Goal: Task Accomplishment & Management: Complete application form

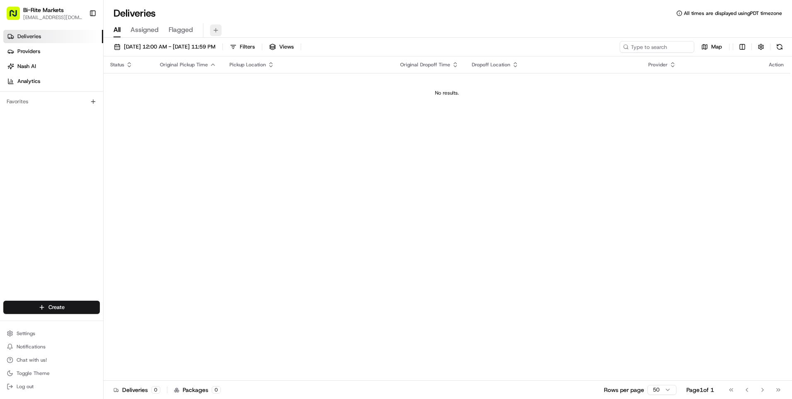
click at [219, 29] on button at bounding box center [216, 30] width 12 height 12
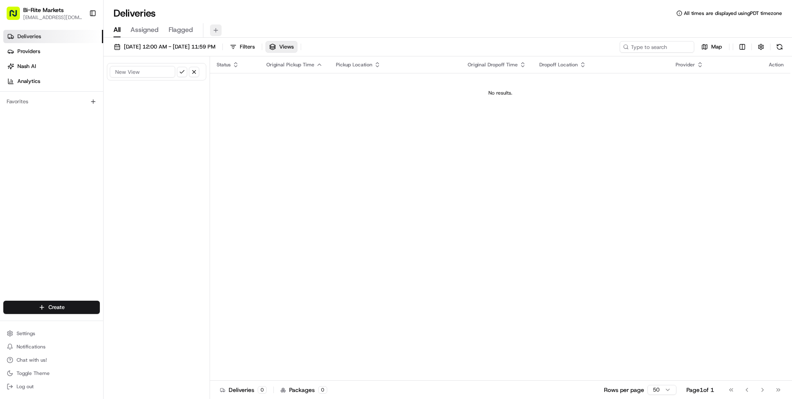
click at [221, 26] on button at bounding box center [216, 30] width 12 height 12
click at [67, 304] on html "Bi-Rite Markets [EMAIL_ADDRESS][DOMAIN_NAME] Toggle Sidebar Deliveries Provider…" at bounding box center [396, 199] width 792 height 399
click at [147, 322] on link "Delivery" at bounding box center [150, 322] width 92 height 15
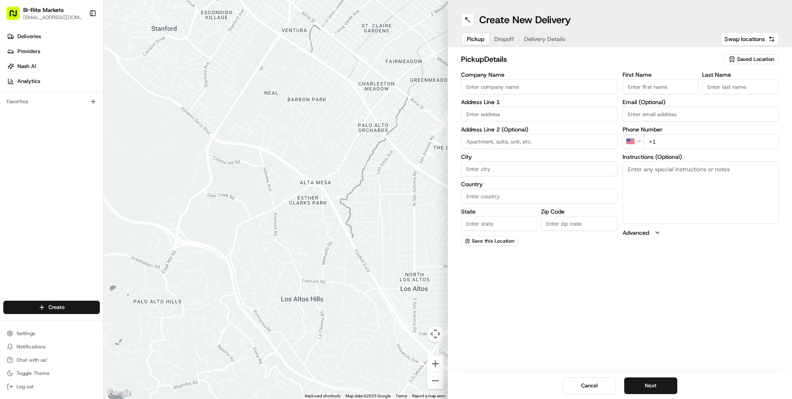
click at [555, 81] on input "Company Name" at bounding box center [539, 86] width 157 height 15
type input "b"
click at [506, 39] on span "Dropoff" at bounding box center [504, 39] width 20 height 8
click at [481, 36] on span "Pickup" at bounding box center [475, 39] width 17 height 8
click at [533, 93] on input "Company Name" at bounding box center [539, 86] width 157 height 15
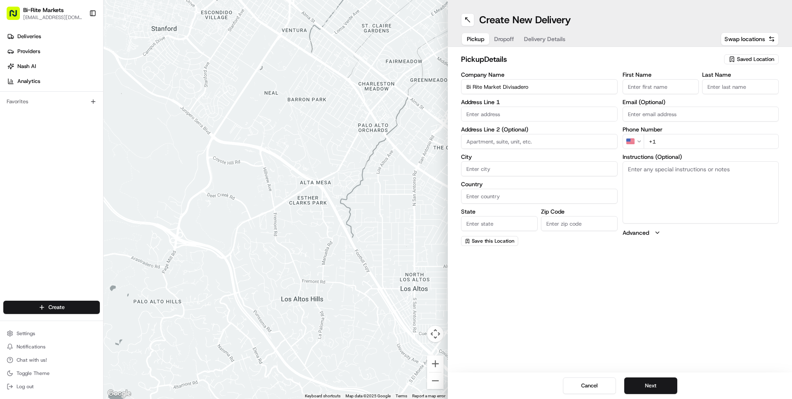
type input "Bi Rite Market Divisadero"
click at [528, 113] on input "text" at bounding box center [539, 113] width 157 height 15
click at [310, 108] on div at bounding box center [276, 199] width 344 height 399
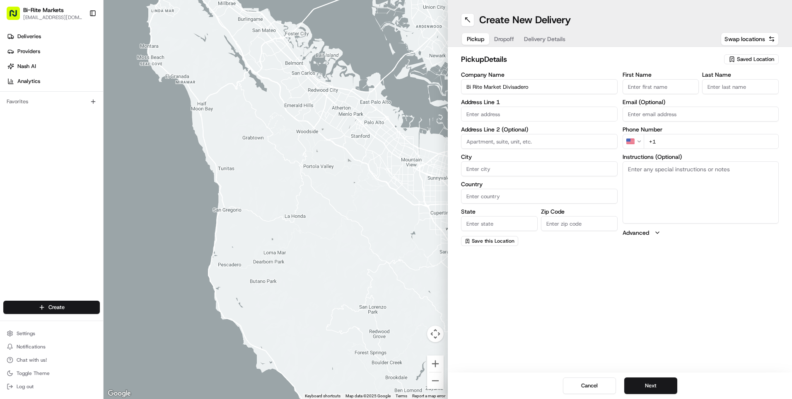
drag, startPoint x: 222, startPoint y: 99, endPoint x: 296, endPoint y: 142, distance: 85.0
click at [296, 143] on div at bounding box center [276, 199] width 344 height 399
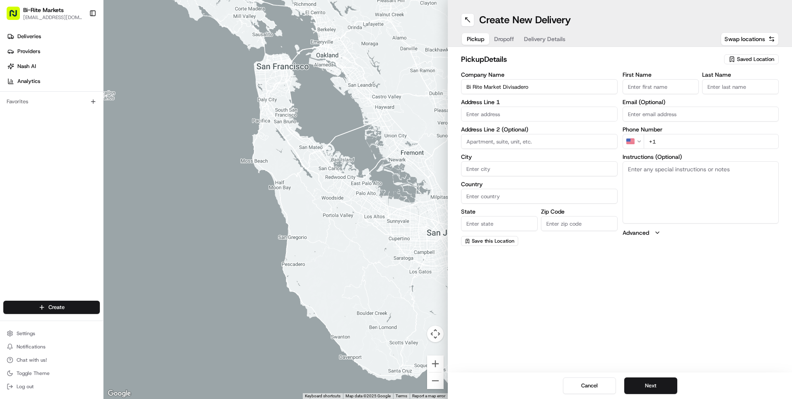
drag, startPoint x: 297, startPoint y: 116, endPoint x: 331, endPoint y: 181, distance: 73.7
click at [331, 181] on div at bounding box center [276, 199] width 344 height 399
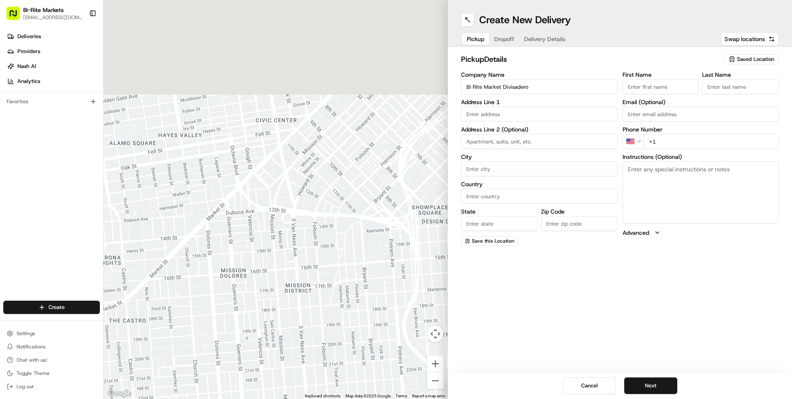
drag, startPoint x: 256, startPoint y: 65, endPoint x: 316, endPoint y: 250, distance: 194.8
click at [316, 250] on div at bounding box center [276, 199] width 344 height 399
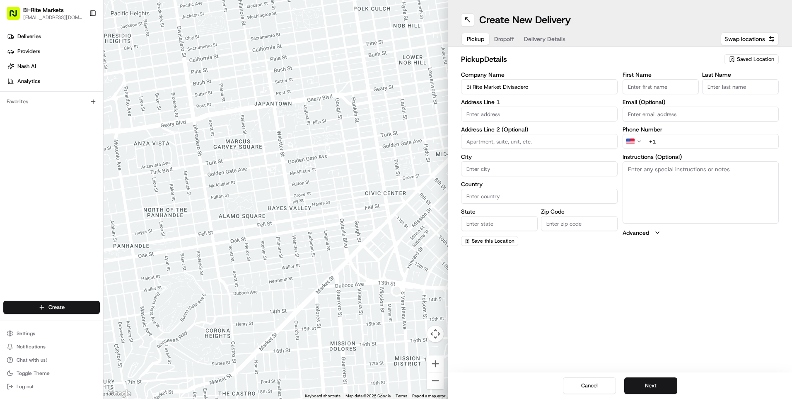
drag, startPoint x: 183, startPoint y: 171, endPoint x: 255, endPoint y: 179, distance: 73.0
click at [255, 179] on div at bounding box center [276, 199] width 344 height 399
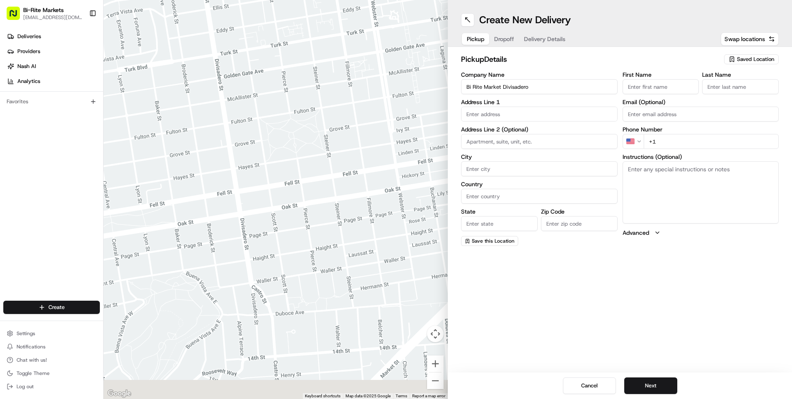
drag, startPoint x: 328, startPoint y: 277, endPoint x: 299, endPoint y: 132, distance: 147.9
click at [299, 132] on div at bounding box center [276, 199] width 344 height 399
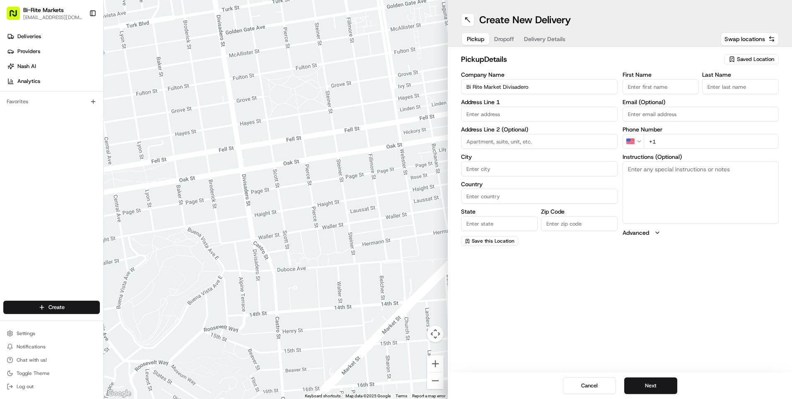
drag, startPoint x: 314, startPoint y: 250, endPoint x: 321, endPoint y: 230, distance: 21.4
click at [321, 230] on div at bounding box center [276, 199] width 344 height 399
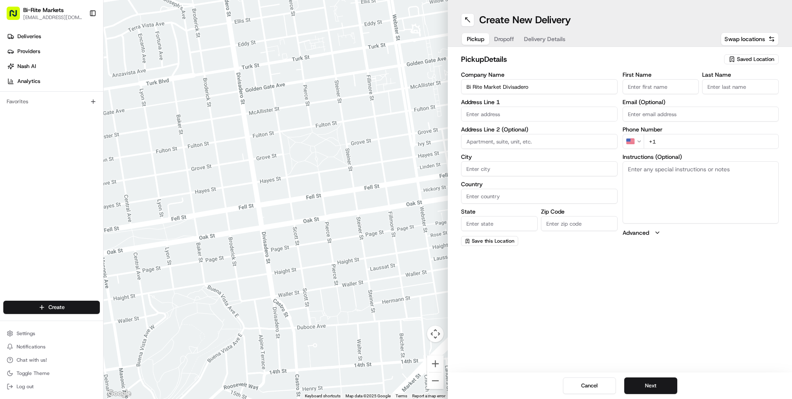
drag, startPoint x: 283, startPoint y: 161, endPoint x: 307, endPoint y: 225, distance: 68.2
click at [307, 225] on div at bounding box center [276, 199] width 344 height 399
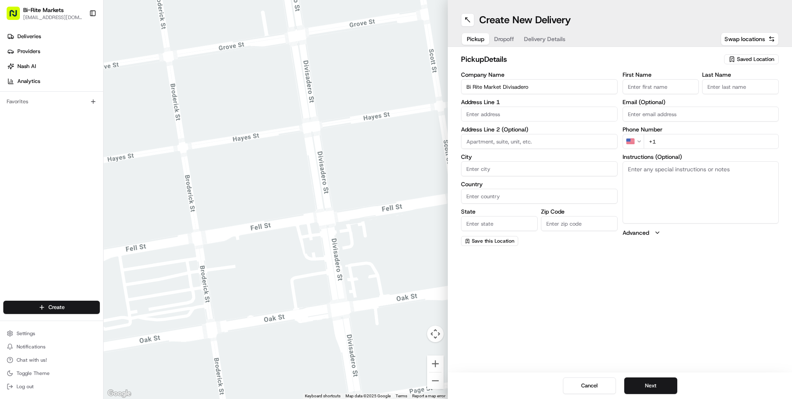
drag, startPoint x: 377, startPoint y: 226, endPoint x: 312, endPoint y: 208, distance: 67.8
click at [312, 208] on div at bounding box center [276, 199] width 344 height 399
click at [519, 118] on input "text" at bounding box center [539, 113] width 157 height 15
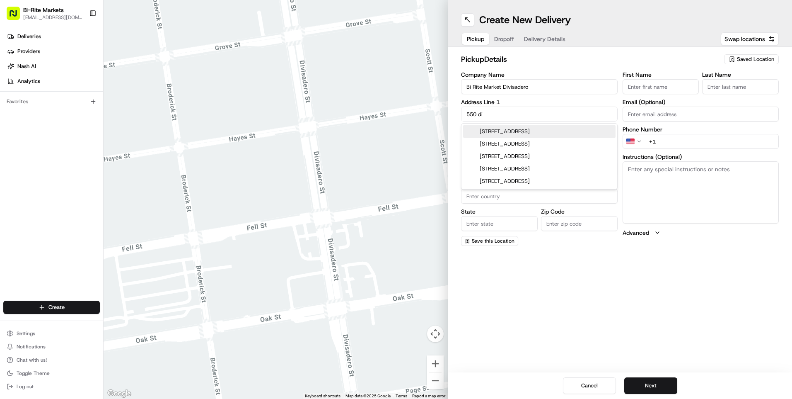
click at [541, 131] on div "[STREET_ADDRESS]" at bounding box center [539, 131] width 152 height 12
type input "[STREET_ADDRESS]"
type input "[GEOGRAPHIC_DATA]"
type input "CA"
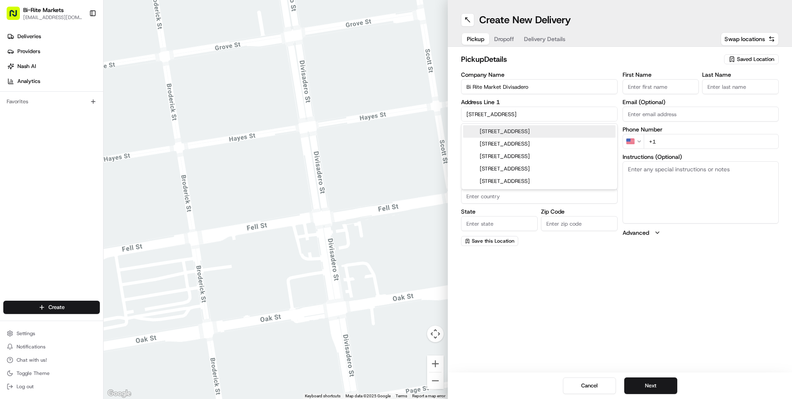
type input "94117"
type input "[STREET_ADDRESS]"
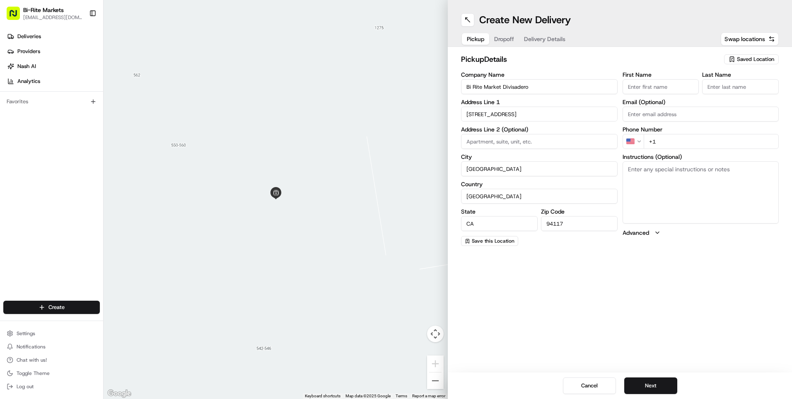
click at [649, 82] on input "First Name" at bounding box center [661, 86] width 77 height 15
type input "char"
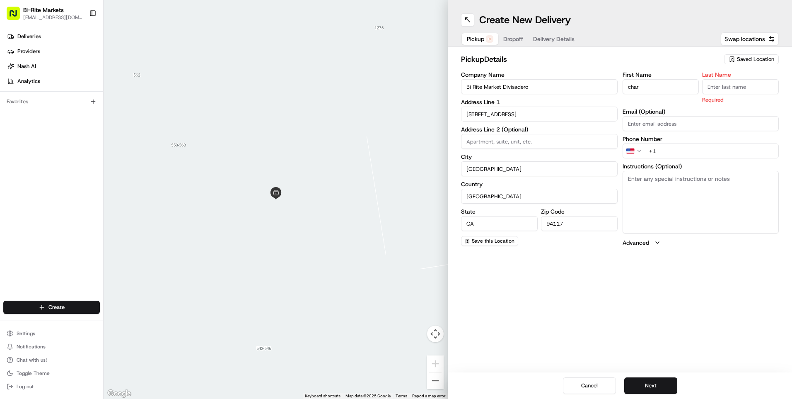
click at [725, 87] on input "Last Name" at bounding box center [740, 86] width 77 height 15
type input "B"
click at [685, 154] on div "First Name char Last Name B Required Email (Optional) Phone Number US +1 Instru…" at bounding box center [701, 159] width 157 height 175
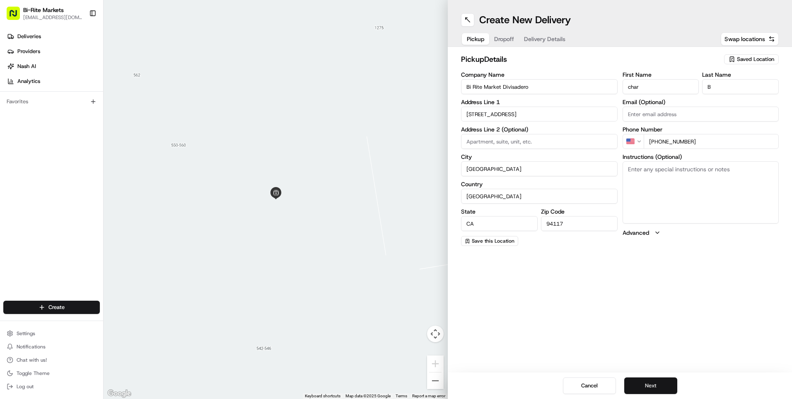
type input "[PHONE_NUMBER]"
click at [657, 385] on button "Next" at bounding box center [650, 385] width 53 height 17
click at [560, 85] on input "Company Name" at bounding box center [539, 86] width 157 height 15
type input "Bi Rite Market Divisadero"
type input "[STREET_ADDRESS]"
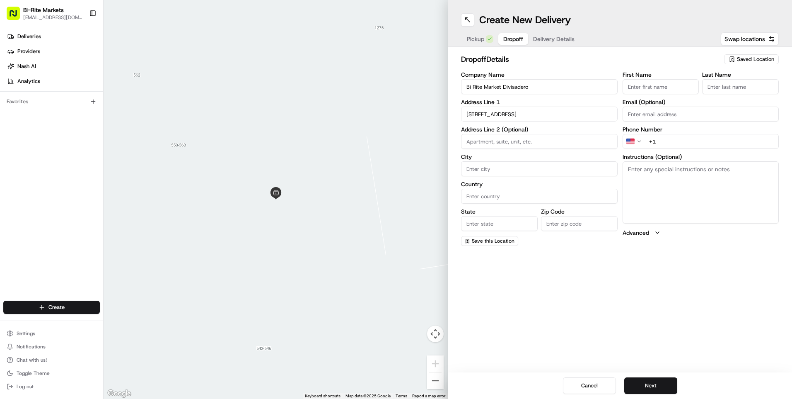
type input "[GEOGRAPHIC_DATA]"
type input "CA"
type input "94117"
type input "char"
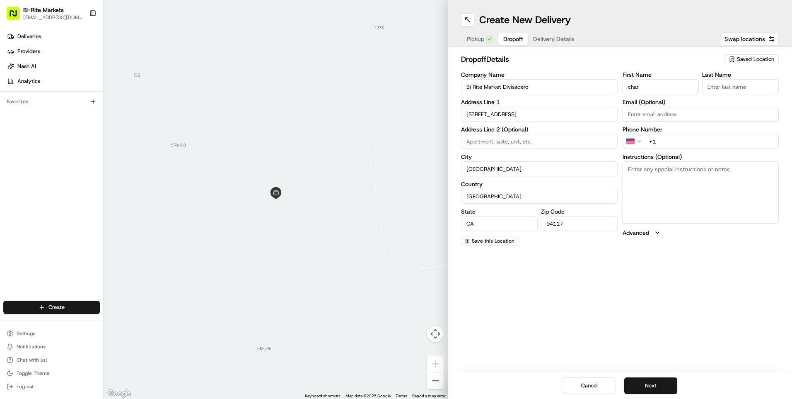
type input "B"
type input "Bi Rite Market 18th St"
click at [575, 117] on input "[STREET_ADDRESS]" at bounding box center [539, 113] width 157 height 15
drag, startPoint x: 575, startPoint y: 117, endPoint x: 561, endPoint y: 109, distance: 16.1
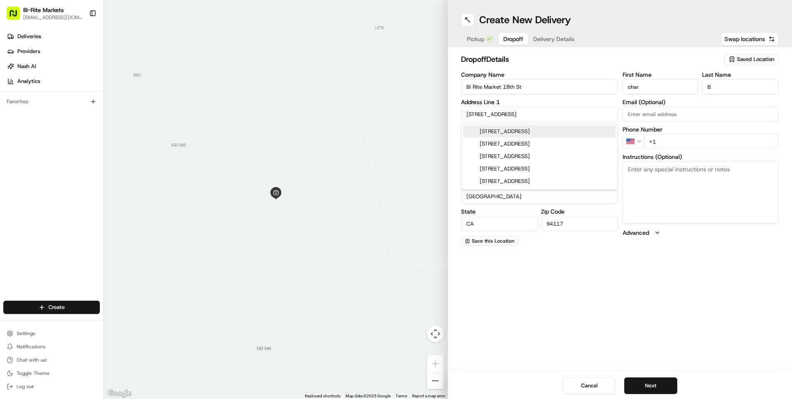
click at [575, 117] on input "[STREET_ADDRESS]" at bounding box center [539, 113] width 157 height 15
type input "2"
click at [550, 144] on div "[STREET_ADDRESS]" at bounding box center [539, 144] width 152 height 12
type input "[STREET_ADDRESS]"
type input "94110"
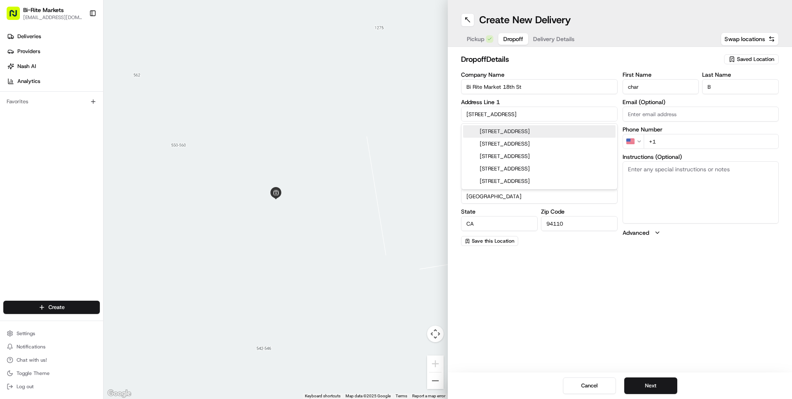
type input "[STREET_ADDRESS]"
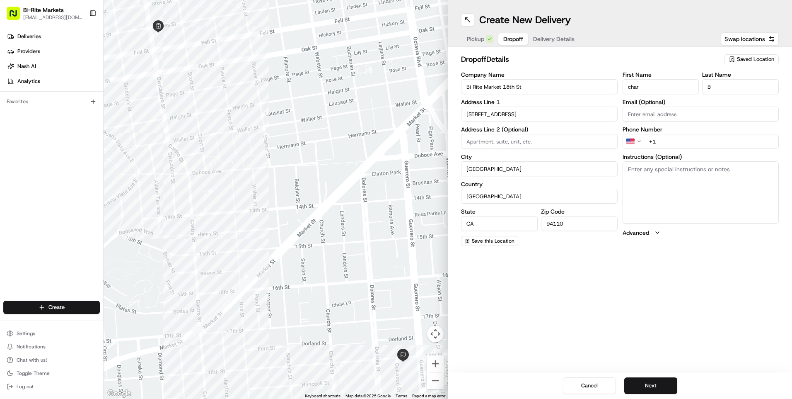
click at [472, 43] on span "Pickup" at bounding box center [475, 39] width 17 height 8
click at [719, 181] on textarea "Instructions (Optional)" at bounding box center [701, 192] width 157 height 62
type textarea "2 tenderloins"
click at [551, 44] on button "Delivery Details" at bounding box center [553, 39] width 51 height 12
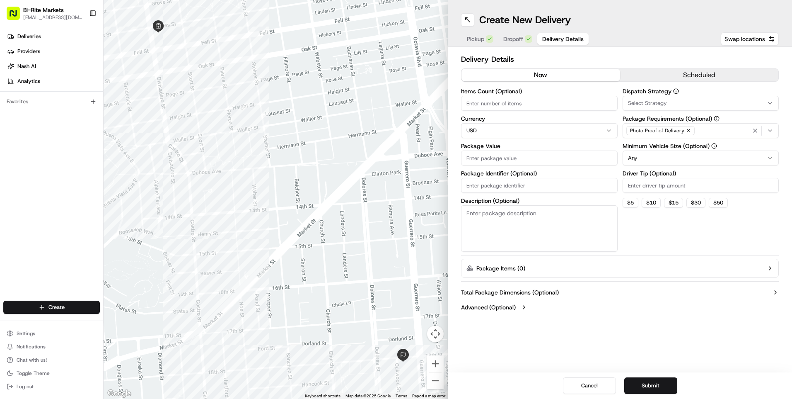
click at [538, 103] on input "Items Count (Optional)" at bounding box center [539, 103] width 157 height 15
type input "2"
click at [550, 157] on input "Package Value" at bounding box center [539, 157] width 157 height 15
type input "50"
click at [546, 183] on input "Package Identifier (Optional)" at bounding box center [539, 185] width 157 height 15
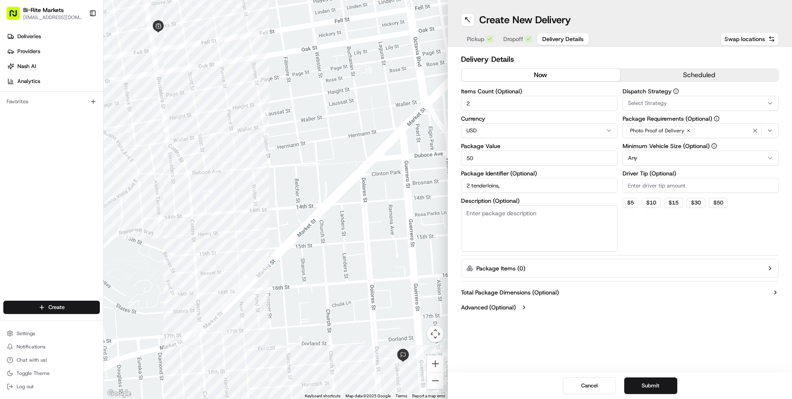
type input "2 tenderloins,"
click at [549, 214] on textarea "Description (Optional)" at bounding box center [539, 228] width 157 height 46
click at [695, 103] on div "Select Strategy" at bounding box center [701, 102] width 152 height 7
click at [694, 103] on html "Bi-Rite Markets [EMAIL_ADDRESS][DOMAIN_NAME] Toggle Sidebar Deliveries Provider…" at bounding box center [396, 199] width 792 height 399
click at [627, 203] on button "$ 5" at bounding box center [631, 203] width 16 height 10
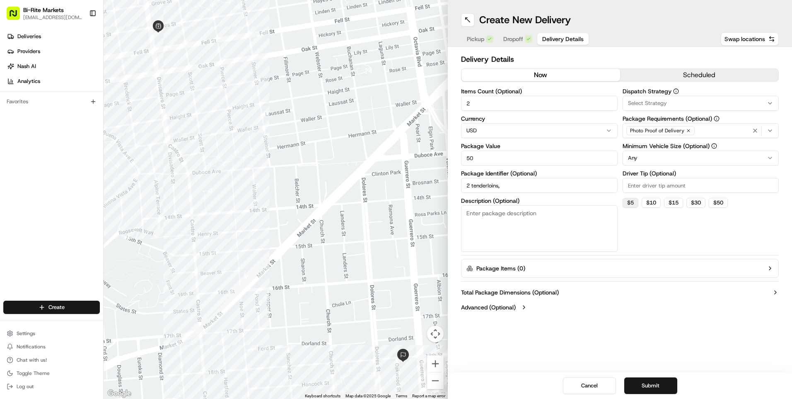
type input "5"
click at [495, 220] on textarea "Description (Optional)" at bounding box center [539, 228] width 157 height 46
type textarea "pick up at registers"
click at [634, 266] on button "Package Items ( 0 )" at bounding box center [620, 267] width 318 height 19
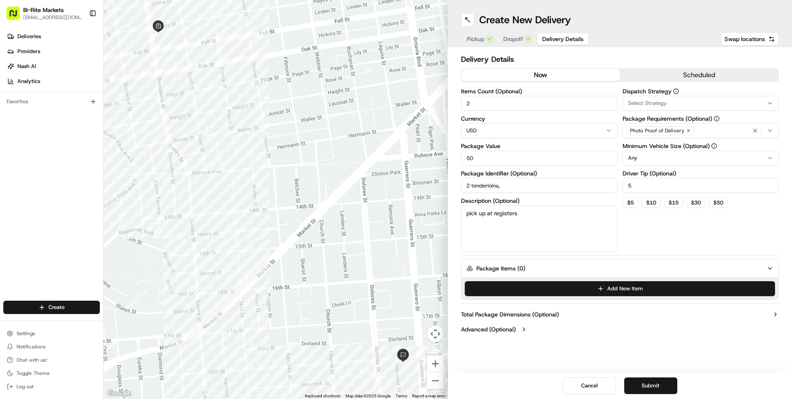
click at [725, 100] on div "Select Strategy" at bounding box center [701, 102] width 152 height 7
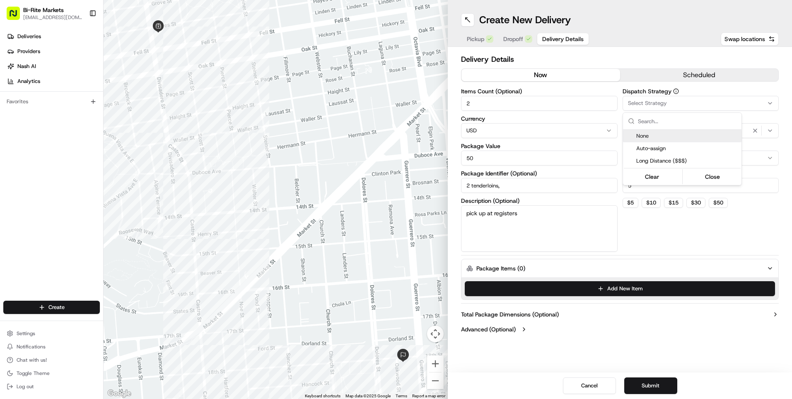
click at [699, 101] on html "Bi-Rite Markets [EMAIL_ADDRESS][DOMAIN_NAME] Toggle Sidebar Deliveries Provider…" at bounding box center [396, 199] width 792 height 399
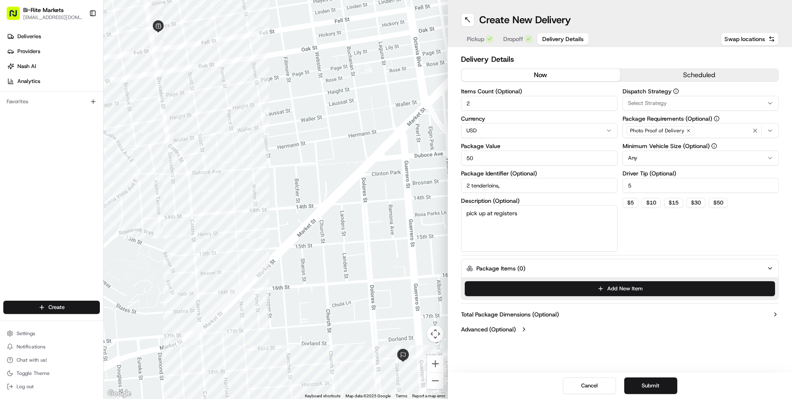
click at [677, 157] on html "Bi-Rite Markets [EMAIL_ADDRESS][DOMAIN_NAME] Toggle Sidebar Deliveries Provider…" at bounding box center [396, 199] width 792 height 399
click at [639, 378] on button "Submit" at bounding box center [650, 385] width 53 height 17
click at [651, 386] on button "Submit" at bounding box center [650, 385] width 53 height 17
click at [524, 41] on button "Dropoff" at bounding box center [517, 39] width 39 height 12
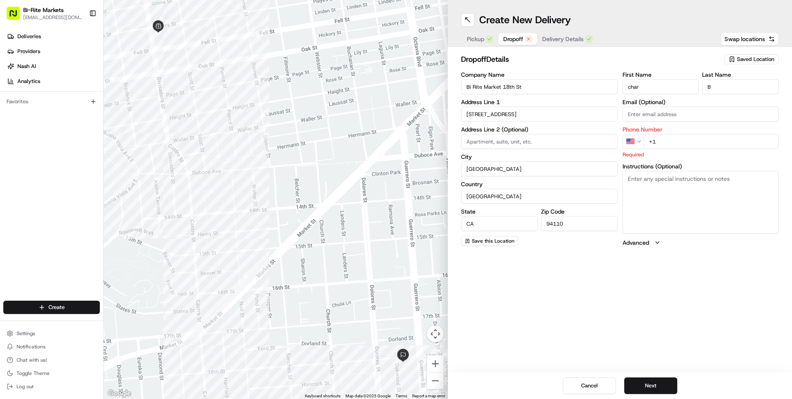
click at [708, 144] on input "+1" at bounding box center [711, 141] width 135 height 15
click at [476, 38] on span "Pickup" at bounding box center [475, 39] width 17 height 8
click at [721, 144] on input "[PHONE_NUMBER]" at bounding box center [711, 141] width 135 height 15
type input "[PHONE_NUMBER]"
click at [515, 39] on span "Dropoff" at bounding box center [513, 39] width 20 height 8
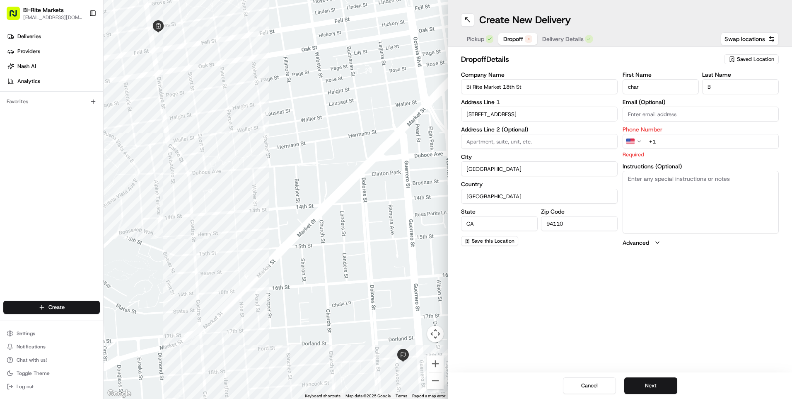
click at [676, 140] on input "+1" at bounding box center [711, 141] width 135 height 15
type input "[PHONE_NUMBER]"
click at [656, 384] on button "Next" at bounding box center [650, 385] width 53 height 17
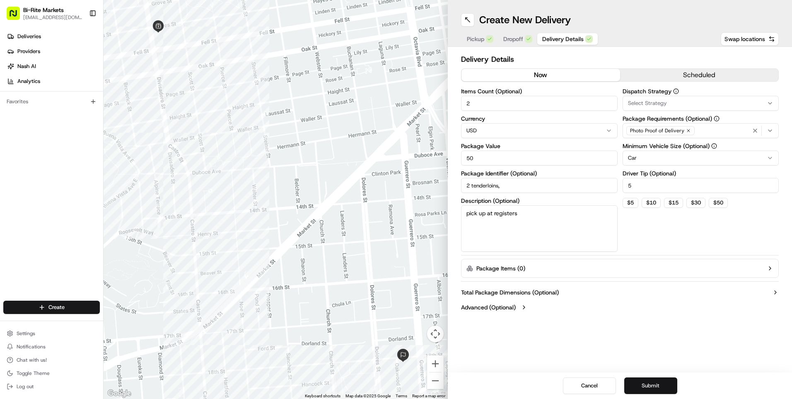
click at [657, 381] on button "Submit" at bounding box center [650, 385] width 53 height 17
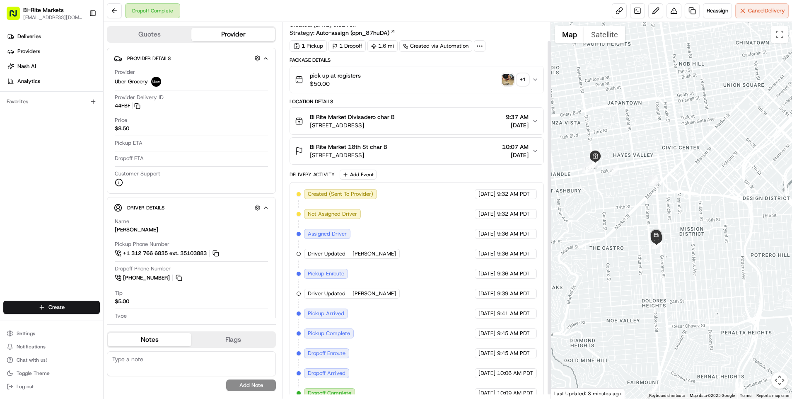
scroll to position [24, 0]
